Goal: Check status: Check status

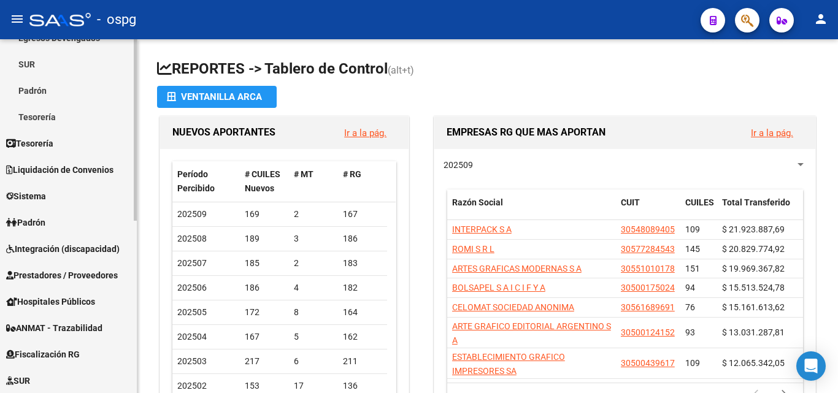
scroll to position [184, 0]
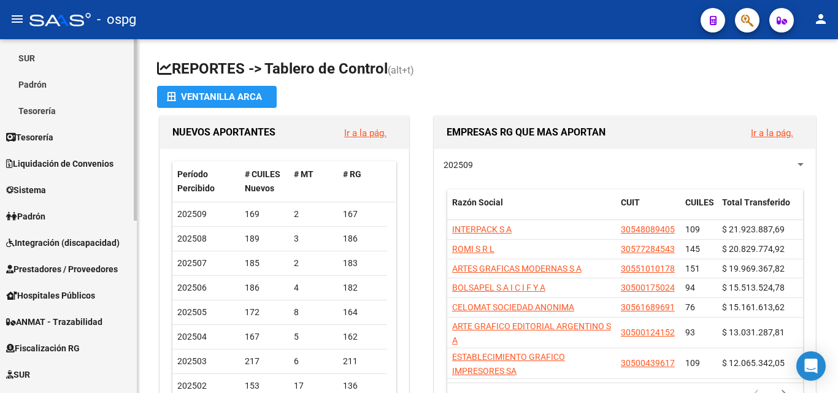
click at [52, 268] on span "Prestadores / Proveedores" at bounding box center [62, 270] width 112 height 14
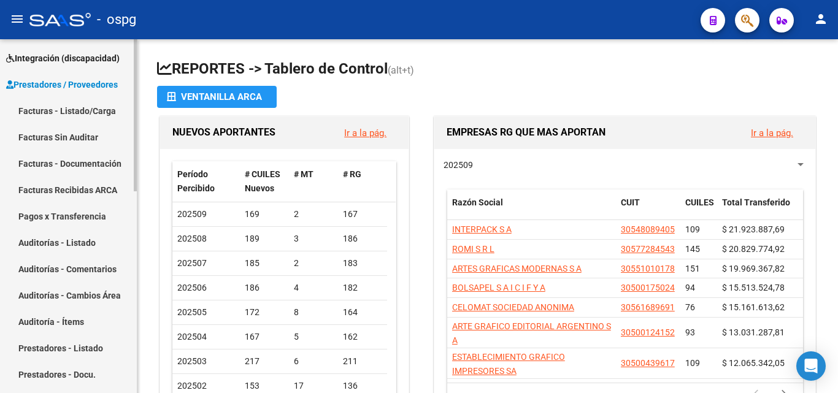
click at [59, 85] on span "Prestadores / Proveedores" at bounding box center [62, 85] width 112 height 14
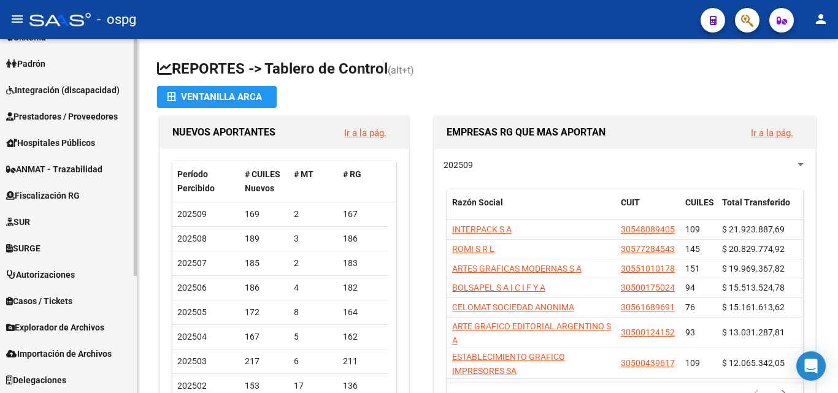
scroll to position [152, 0]
click at [85, 90] on span "Integración (discapacidad)" at bounding box center [63, 90] width 114 height 14
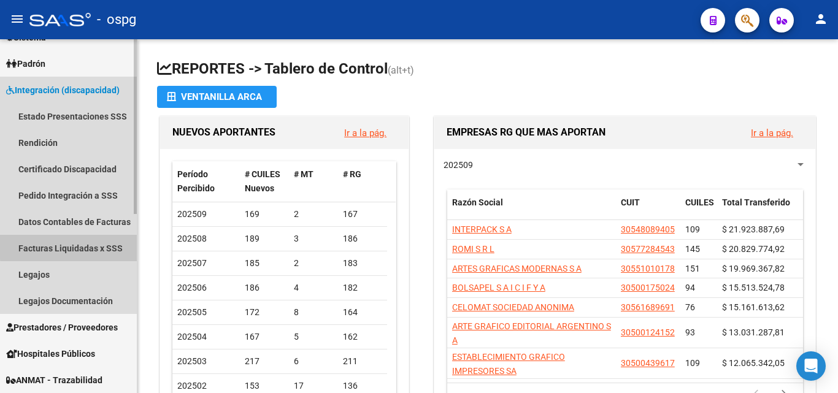
click at [83, 246] on link "Facturas Liquidadas x SSS" at bounding box center [68, 248] width 137 height 26
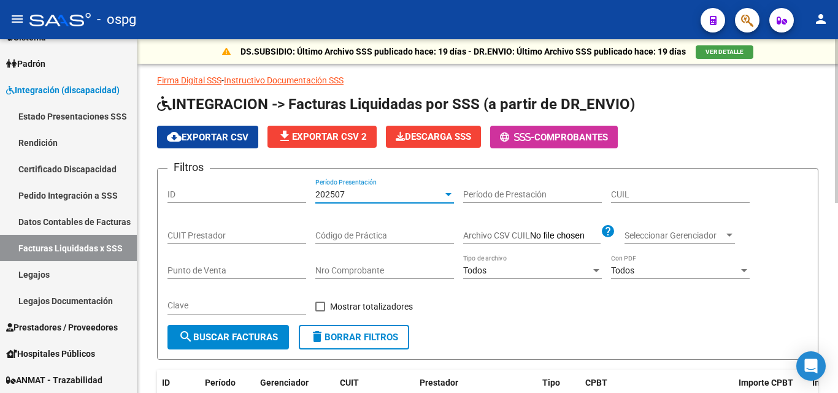
click at [393, 195] on div "202507" at bounding box center [379, 195] width 128 height 10
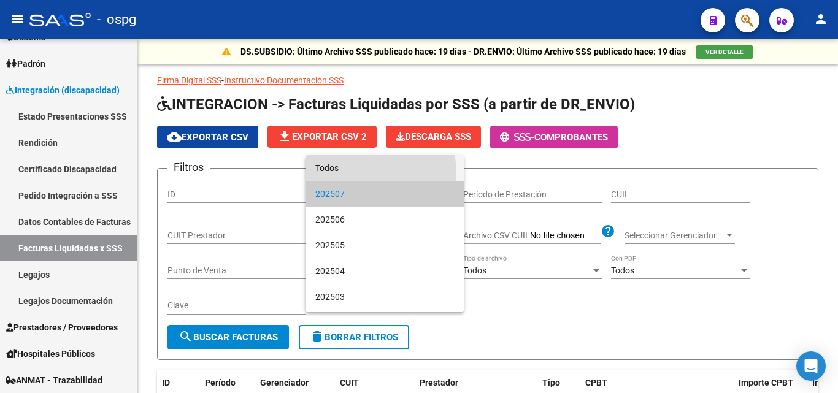
click at [352, 174] on span "Todos" at bounding box center [384, 168] width 139 height 26
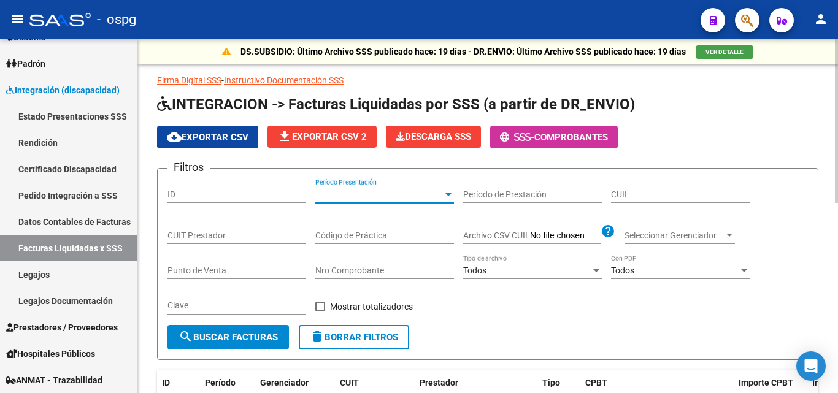
click at [344, 273] on input "Nro Comprobante" at bounding box center [384, 271] width 139 height 10
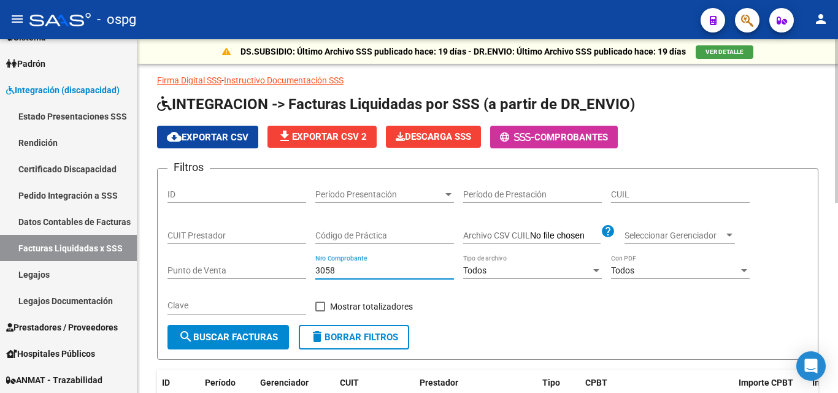
type input "3058"
click at [265, 338] on span "search Buscar Facturas" at bounding box center [228, 337] width 99 height 11
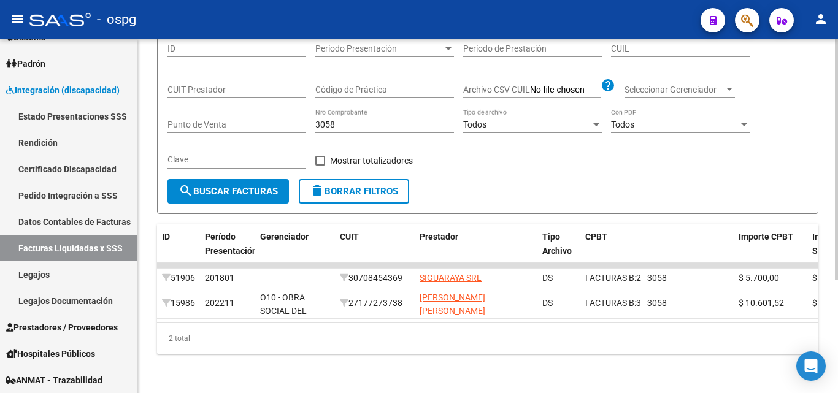
scroll to position [167, 0]
drag, startPoint x: 443, startPoint y: 323, endPoint x: 548, endPoint y: 322, distance: 105.0
click at [548, 322] on datatable-body "51906 201801 30708454369 SIGUARAYA SRL DS FACTURAS B: 2 - 3058 $ 5.700,00 $ 5.7…" at bounding box center [488, 293] width 662 height 60
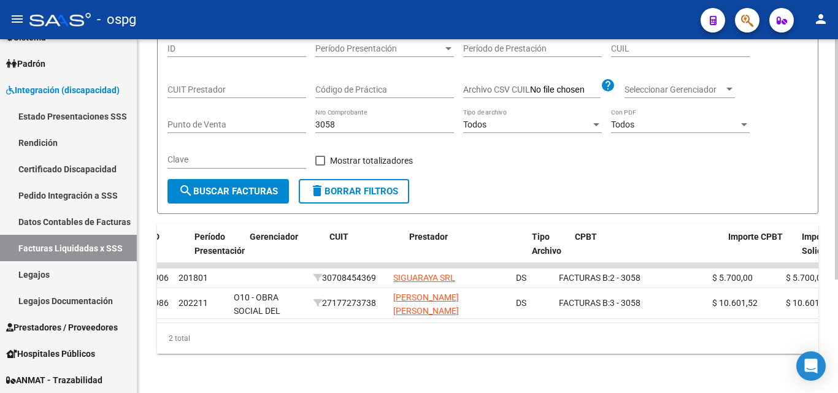
scroll to position [0, 0]
